Goal: Task Accomplishment & Management: Complete application form

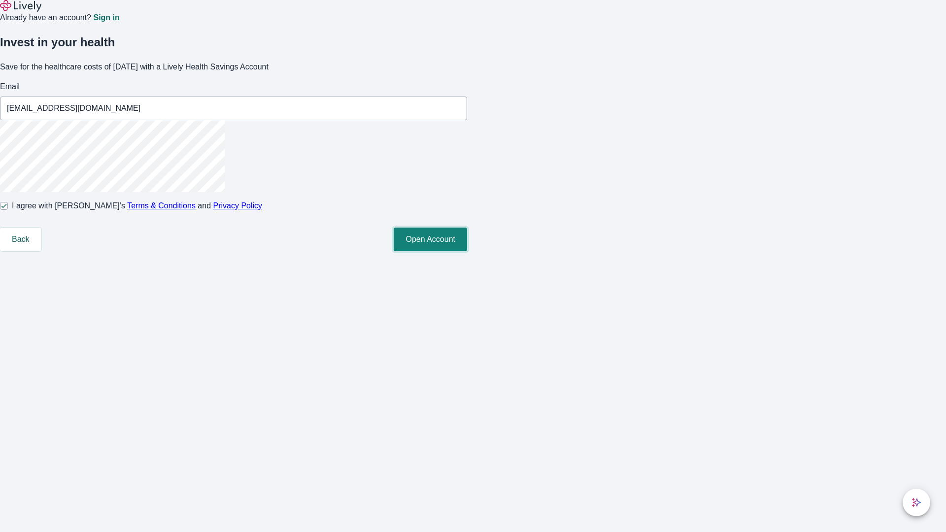
click at [467, 251] on button "Open Account" at bounding box center [430, 240] width 73 height 24
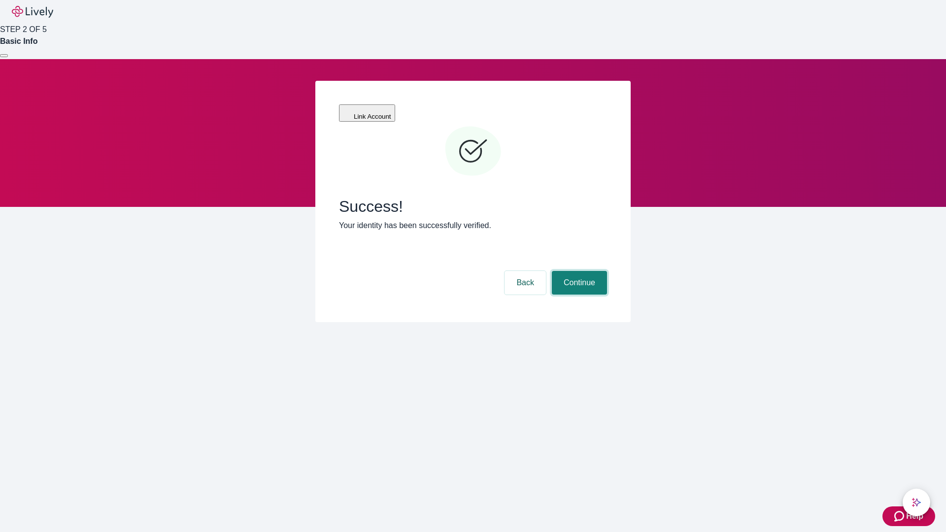
click at [578, 271] on button "Continue" at bounding box center [579, 283] width 55 height 24
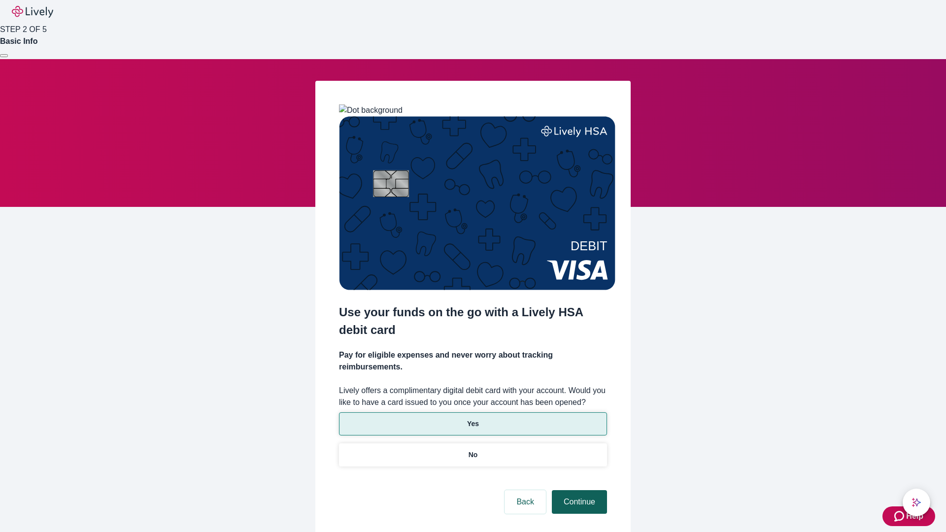
click at [473, 450] on p "No" at bounding box center [473, 455] width 9 height 10
click at [578, 490] on button "Continue" at bounding box center [579, 502] width 55 height 24
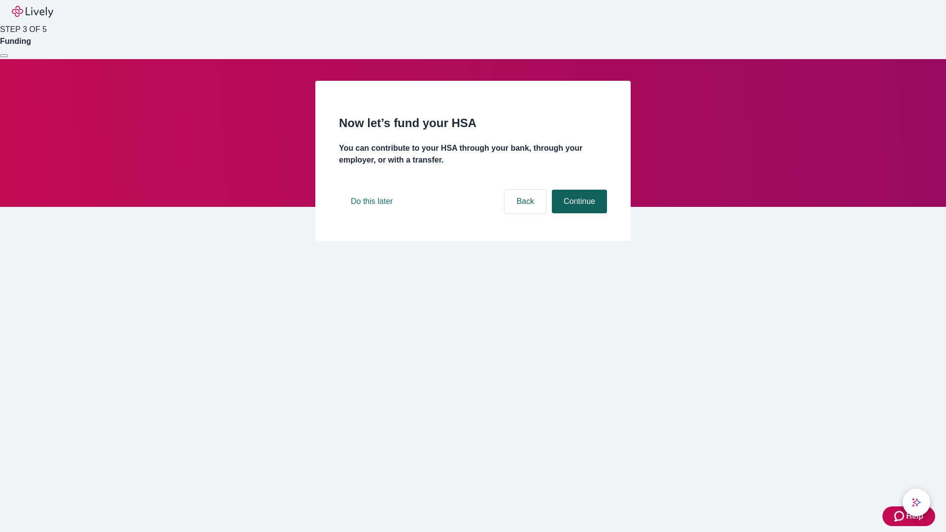
click at [578, 213] on button "Continue" at bounding box center [579, 202] width 55 height 24
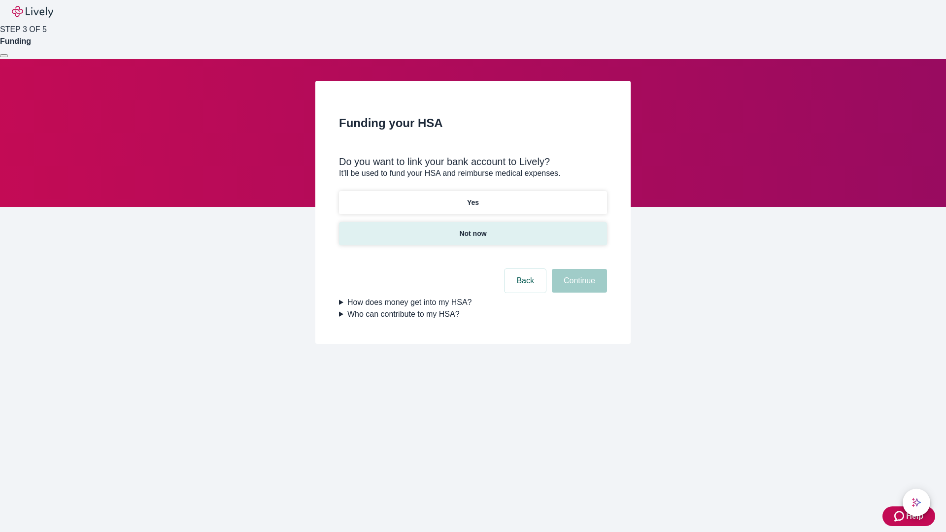
click at [473, 229] on p "Not now" at bounding box center [472, 234] width 27 height 10
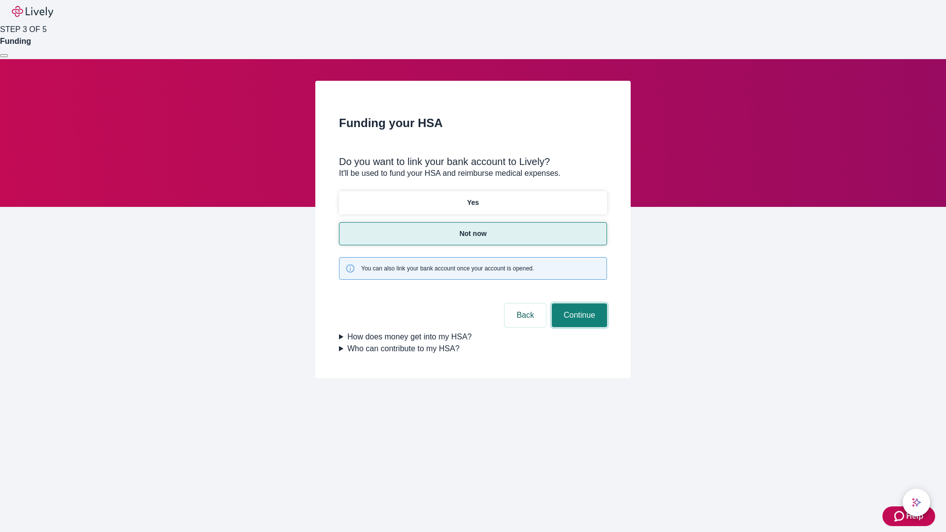
click at [578, 304] on button "Continue" at bounding box center [579, 316] width 55 height 24
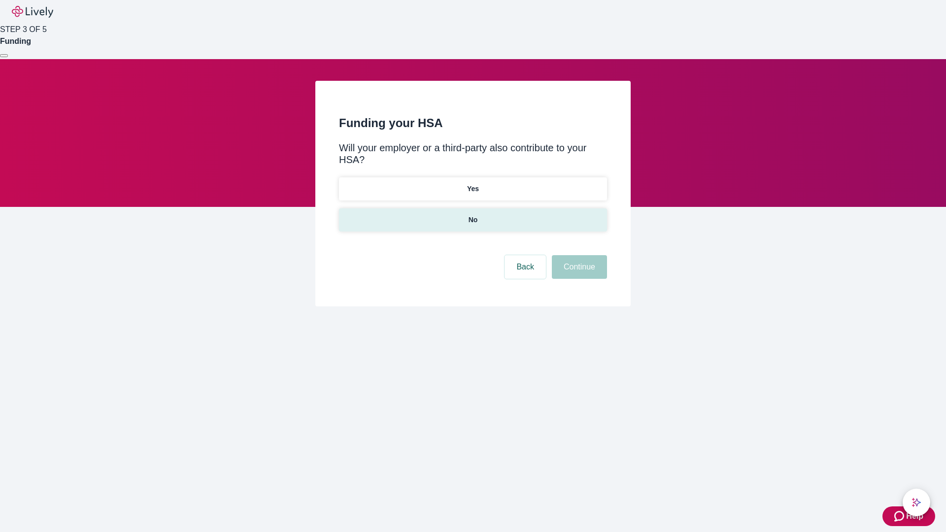
click at [473, 215] on p "No" at bounding box center [473, 220] width 9 height 10
click at [578, 255] on button "Continue" at bounding box center [579, 267] width 55 height 24
